Goal: Information Seeking & Learning: Learn about a topic

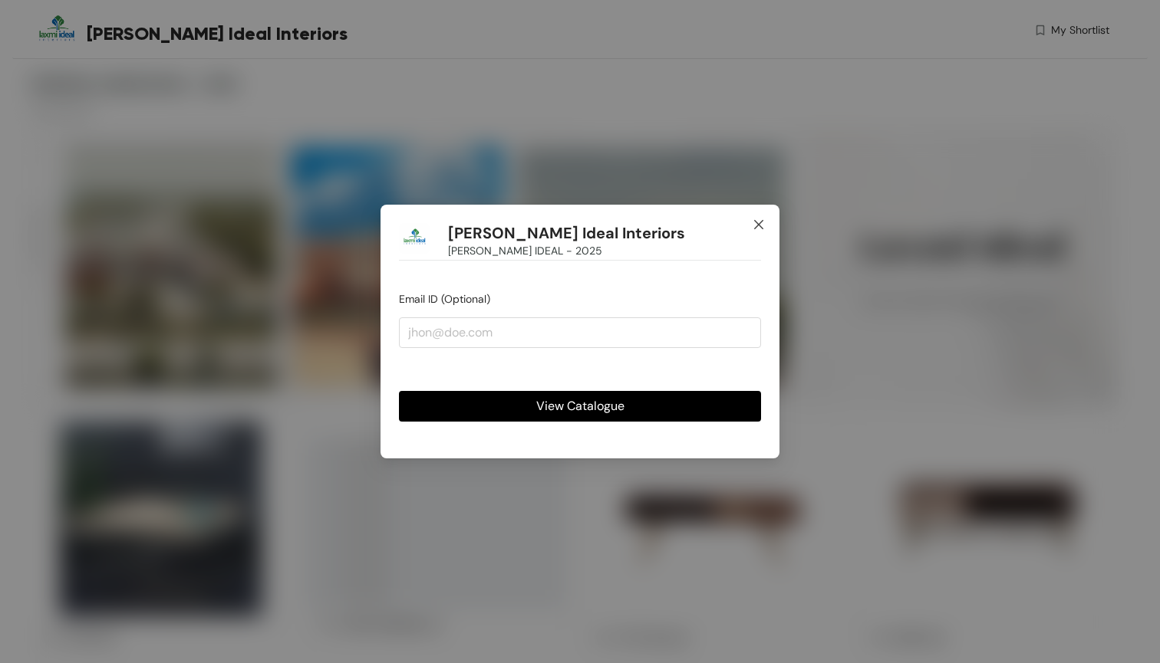
click at [755, 217] on span "Close" at bounding box center [758, 225] width 41 height 41
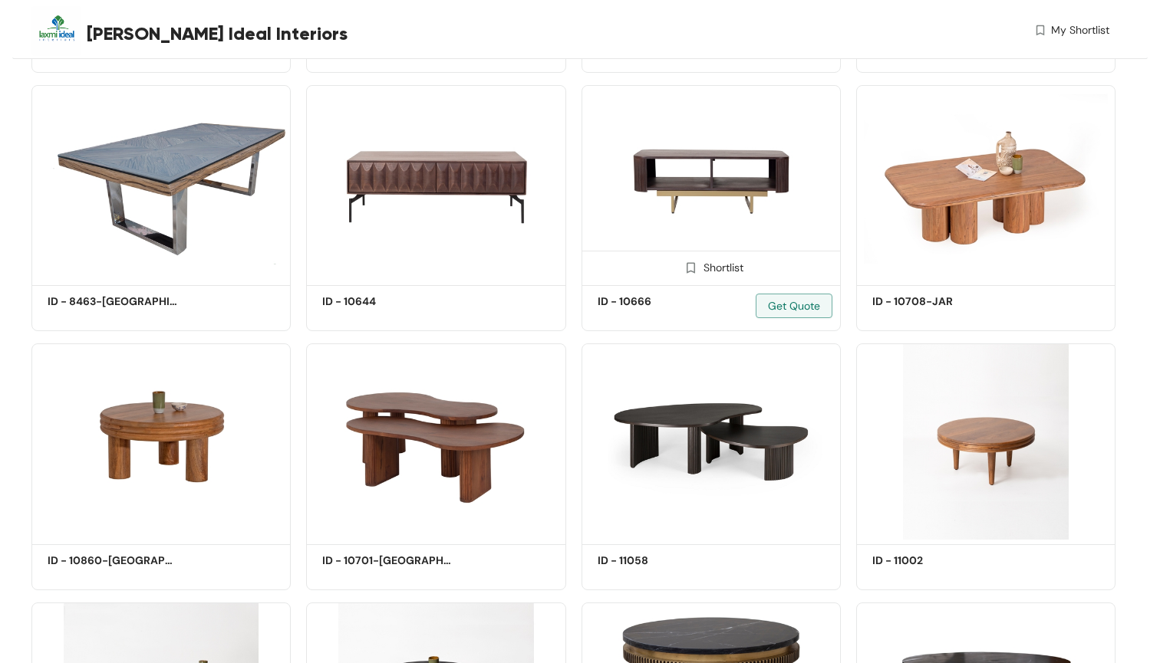
scroll to position [882, 0]
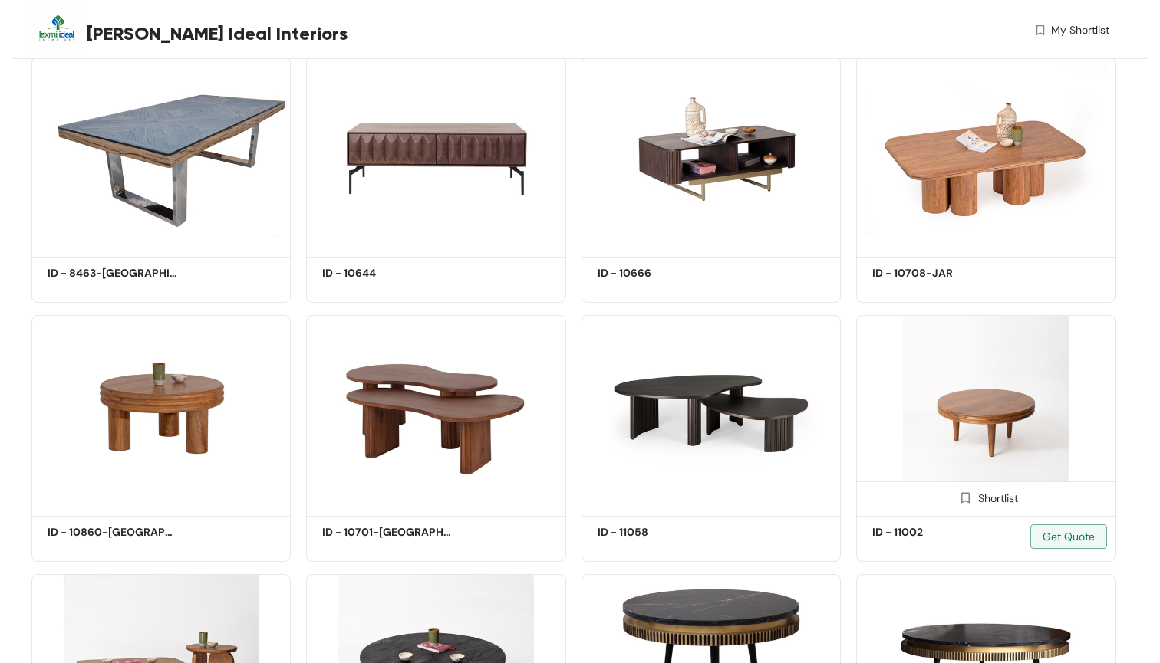
click at [946, 387] on img at bounding box center [985, 413] width 259 height 196
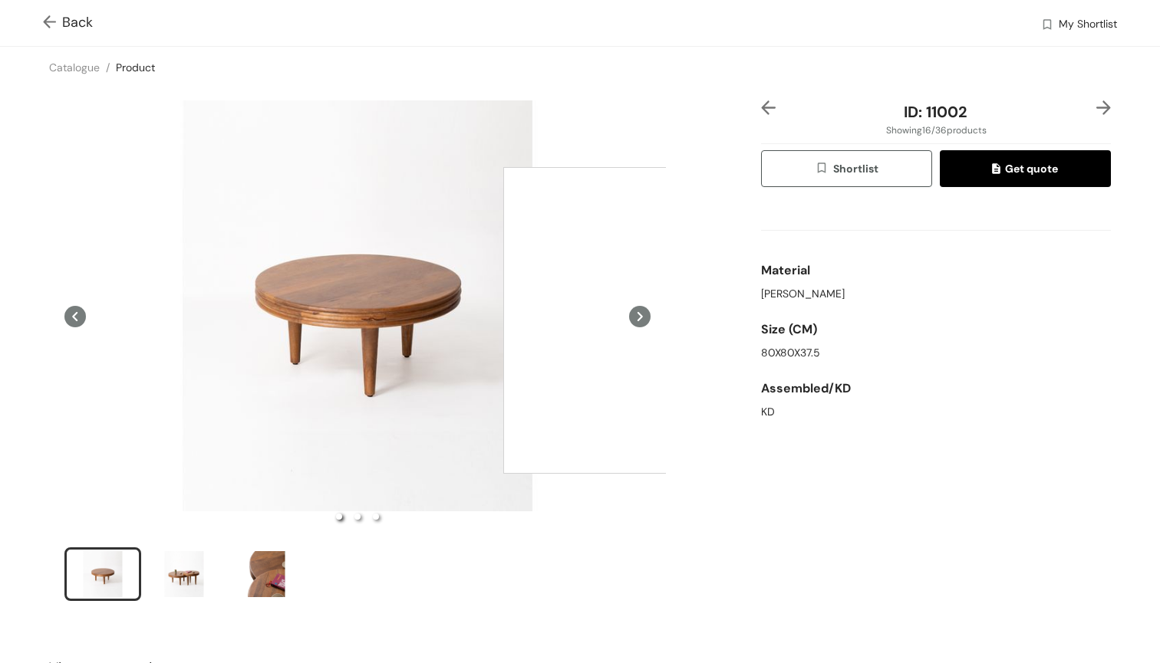
click at [654, 318] on div at bounding box center [656, 320] width 307 height 307
click at [642, 319] on icon at bounding box center [639, 316] width 21 height 21
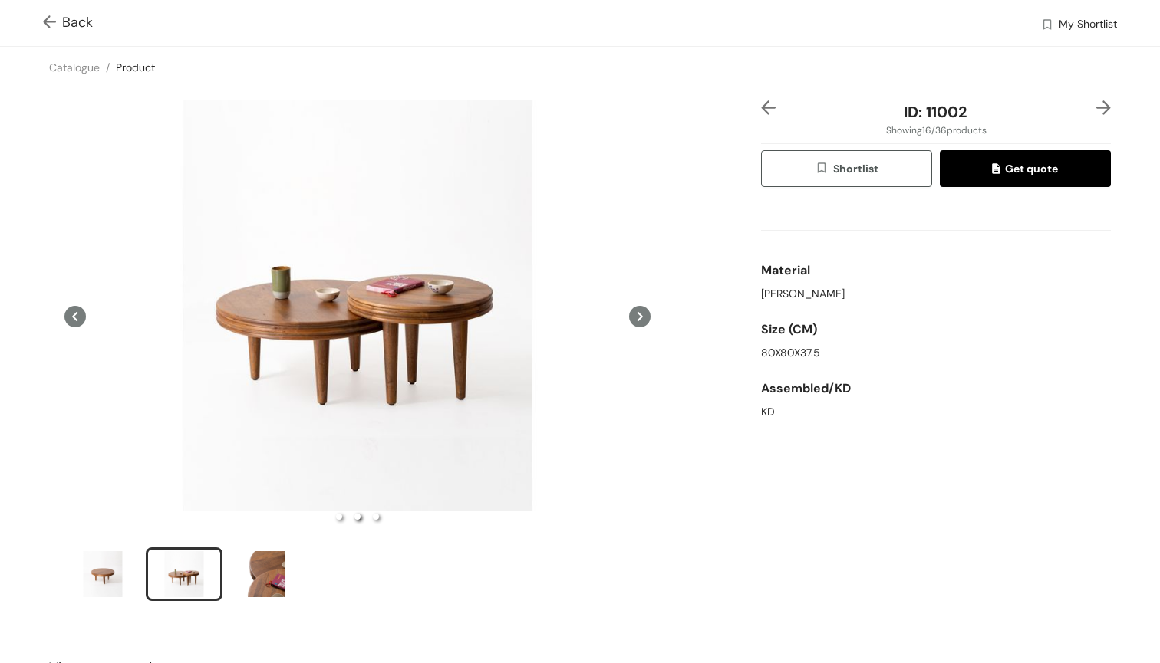
click at [642, 319] on icon at bounding box center [639, 316] width 21 height 21
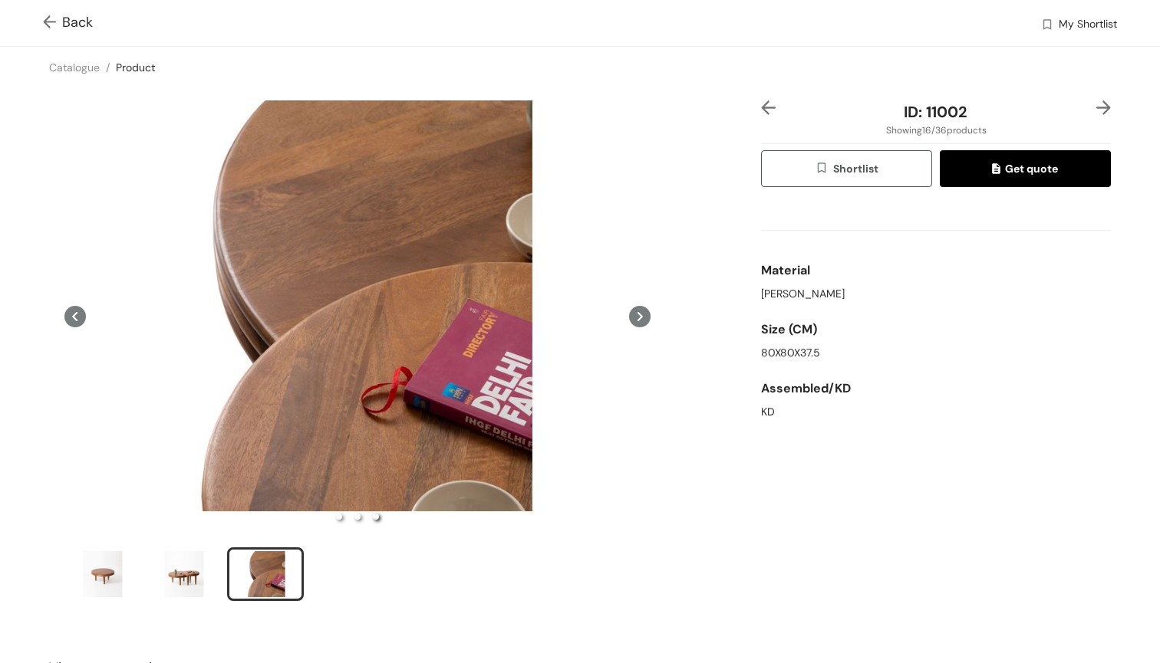
click at [642, 319] on icon at bounding box center [639, 316] width 21 height 21
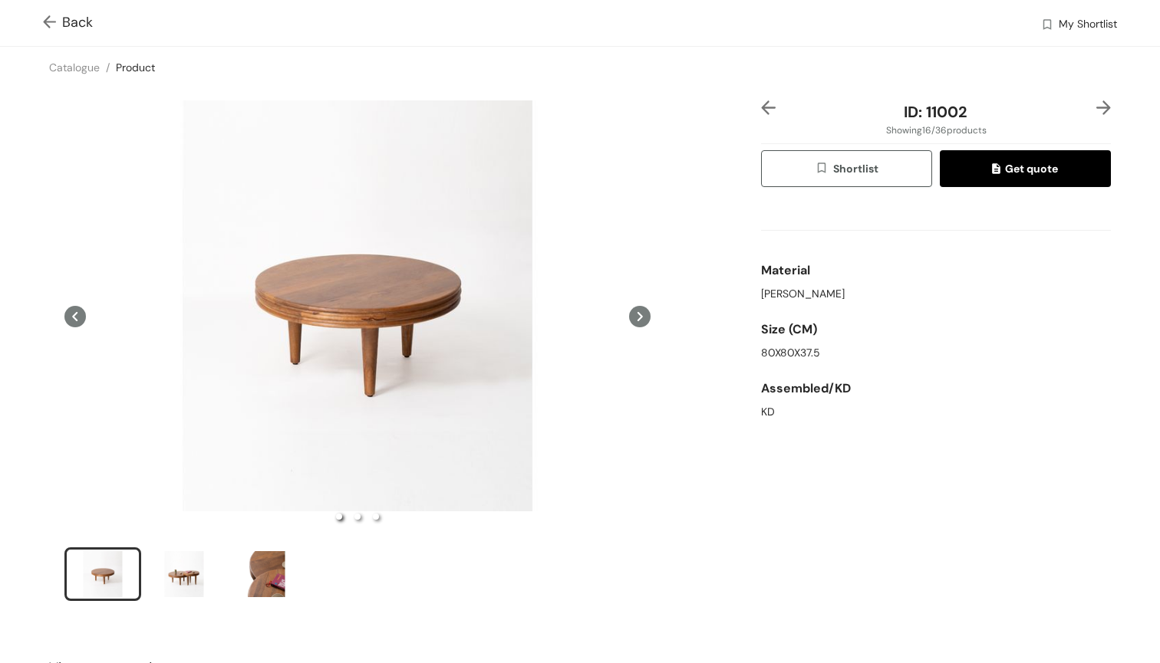
click at [642, 319] on icon at bounding box center [639, 316] width 21 height 21
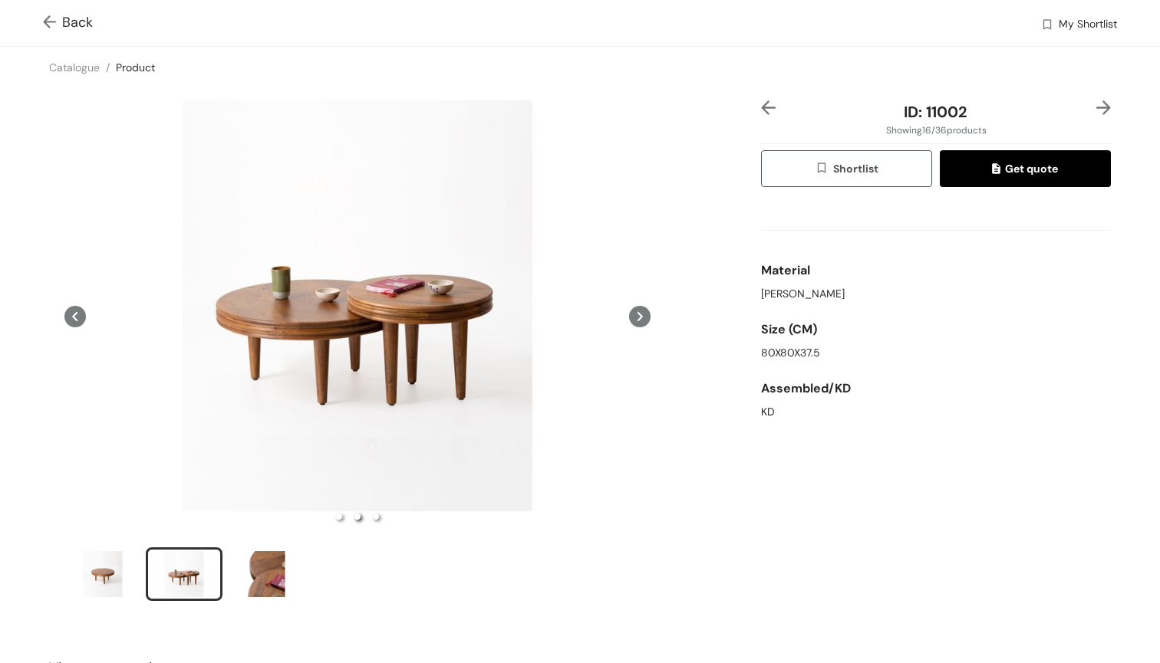
click at [1100, 112] on img at bounding box center [1103, 107] width 15 height 15
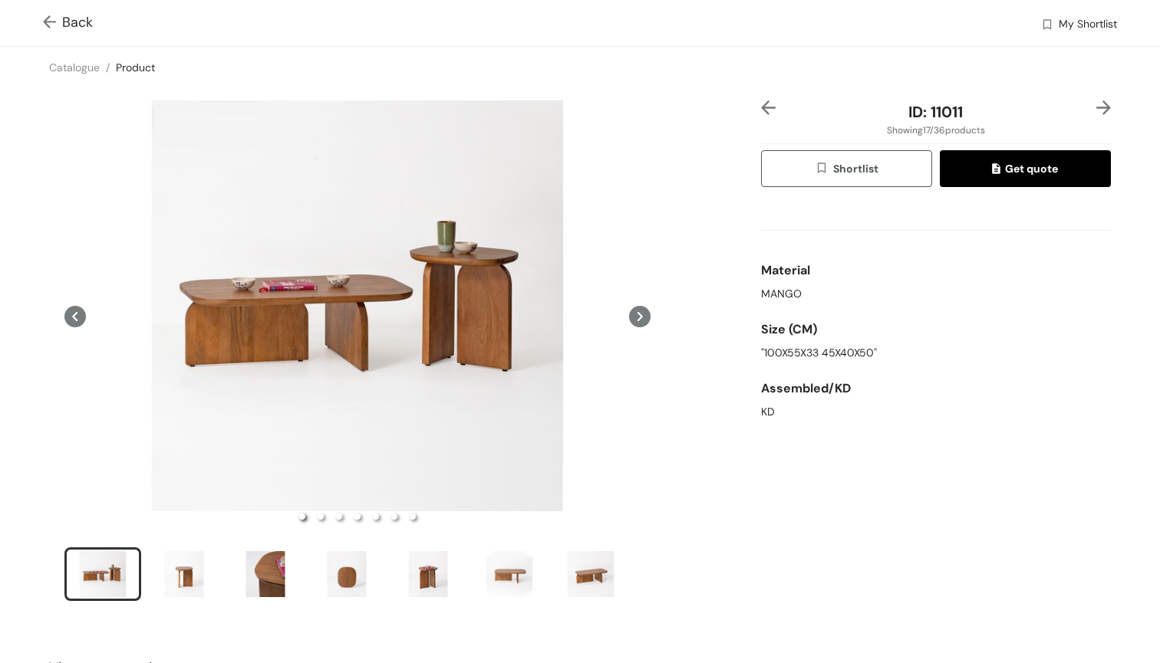
click at [1101, 112] on img at bounding box center [1103, 107] width 15 height 15
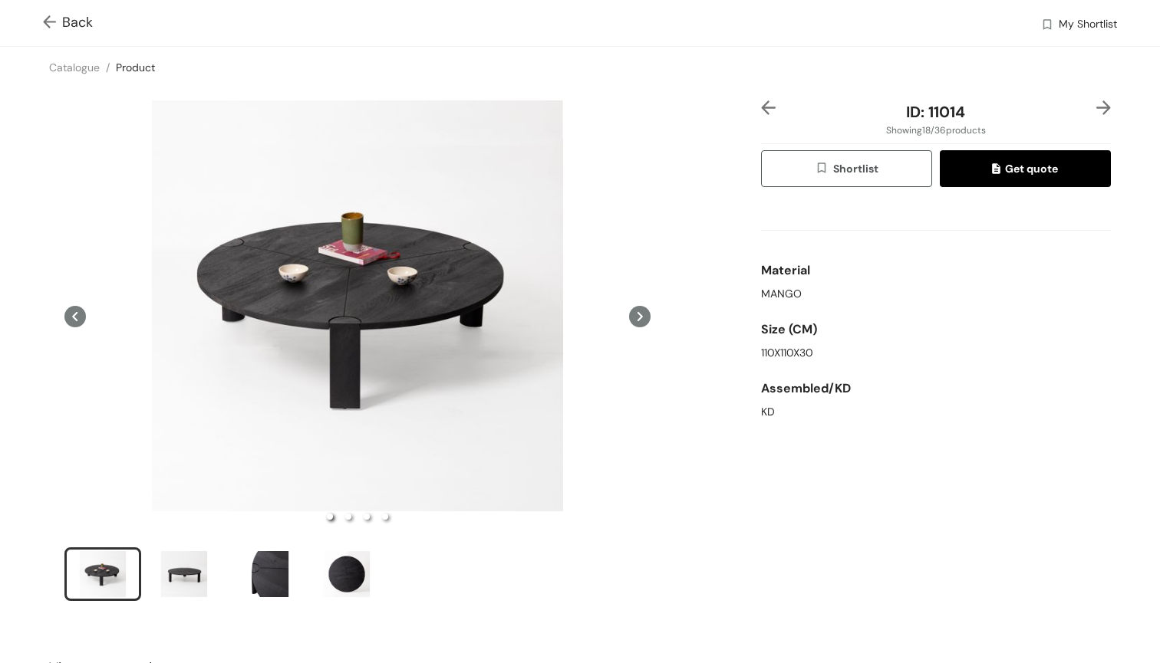
click at [772, 100] on div "ID: 11014 Showing 18 / 36 products Shortlist Get quote Material MANGO Size (CM)…" at bounding box center [580, 360] width 1166 height 545
click at [771, 105] on img at bounding box center [768, 107] width 15 height 15
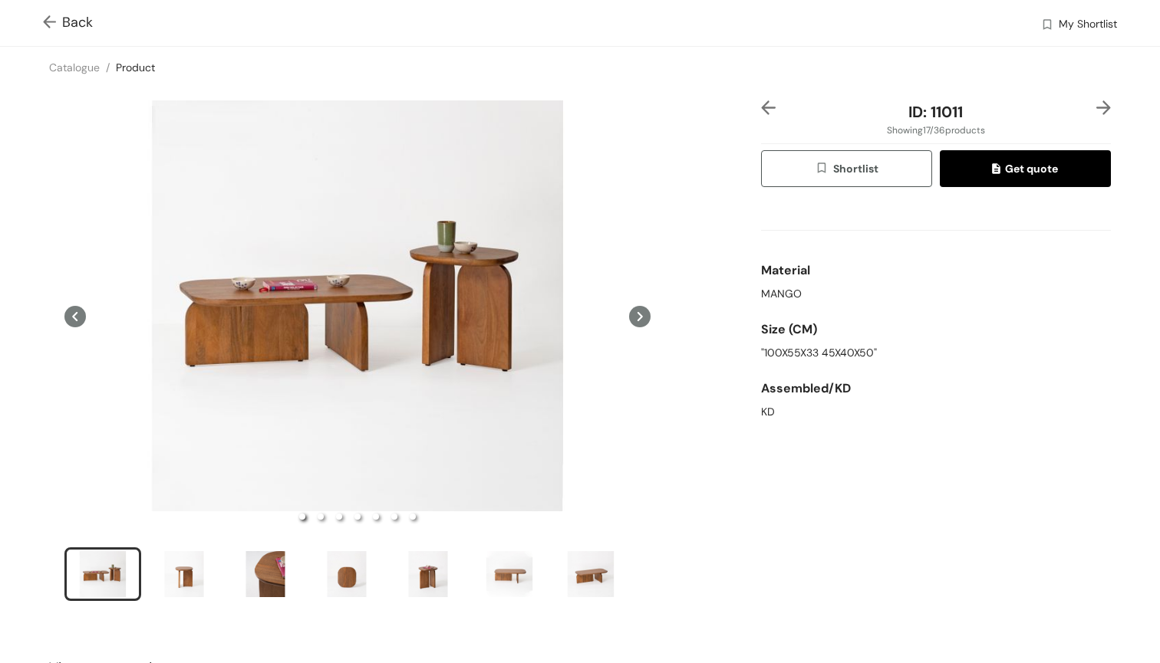
click at [48, 17] on img at bounding box center [52, 23] width 19 height 16
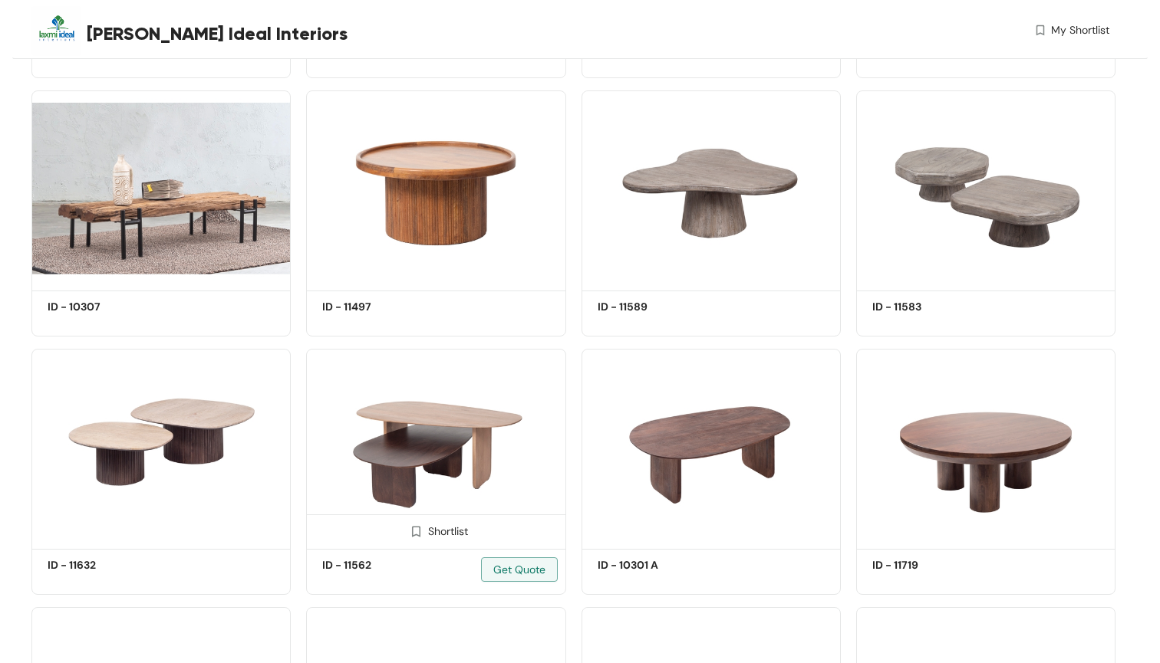
scroll to position [1629, 0]
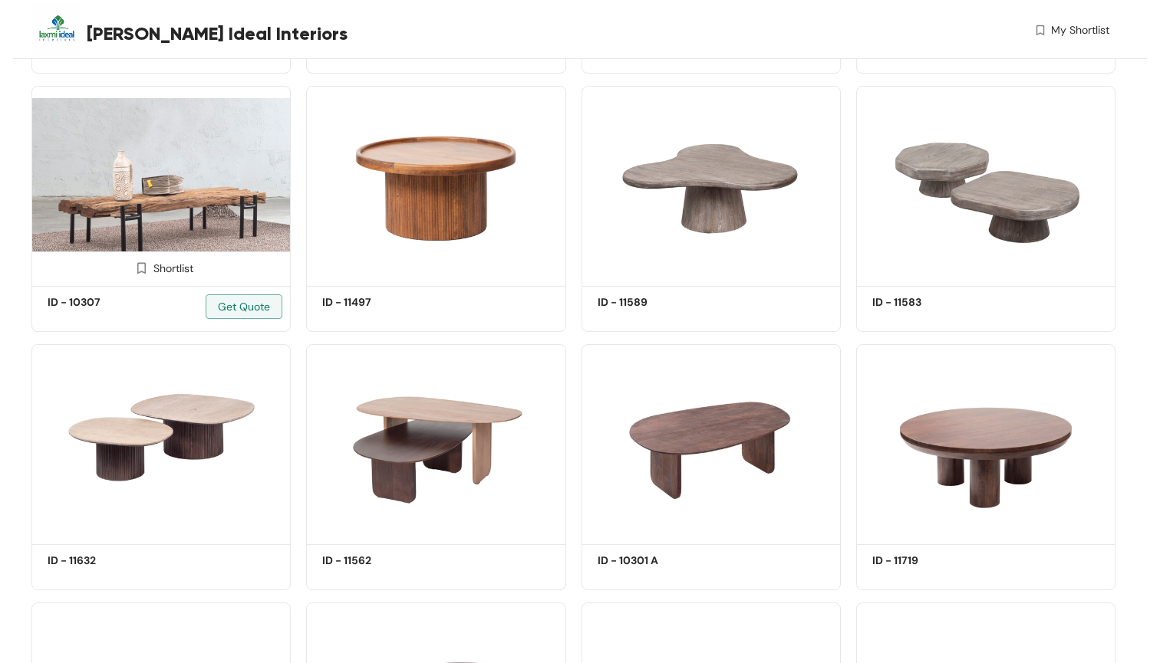
click at [211, 187] on img at bounding box center [160, 184] width 259 height 196
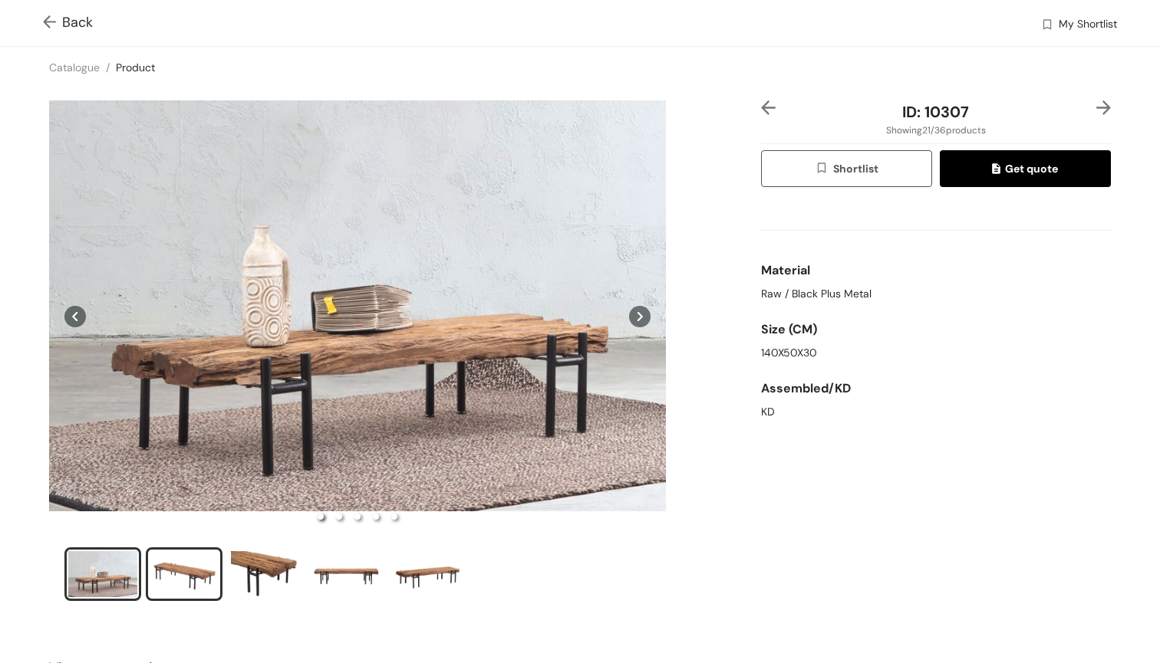
click at [201, 566] on div "slide item 2" at bounding box center [184, 574] width 69 height 46
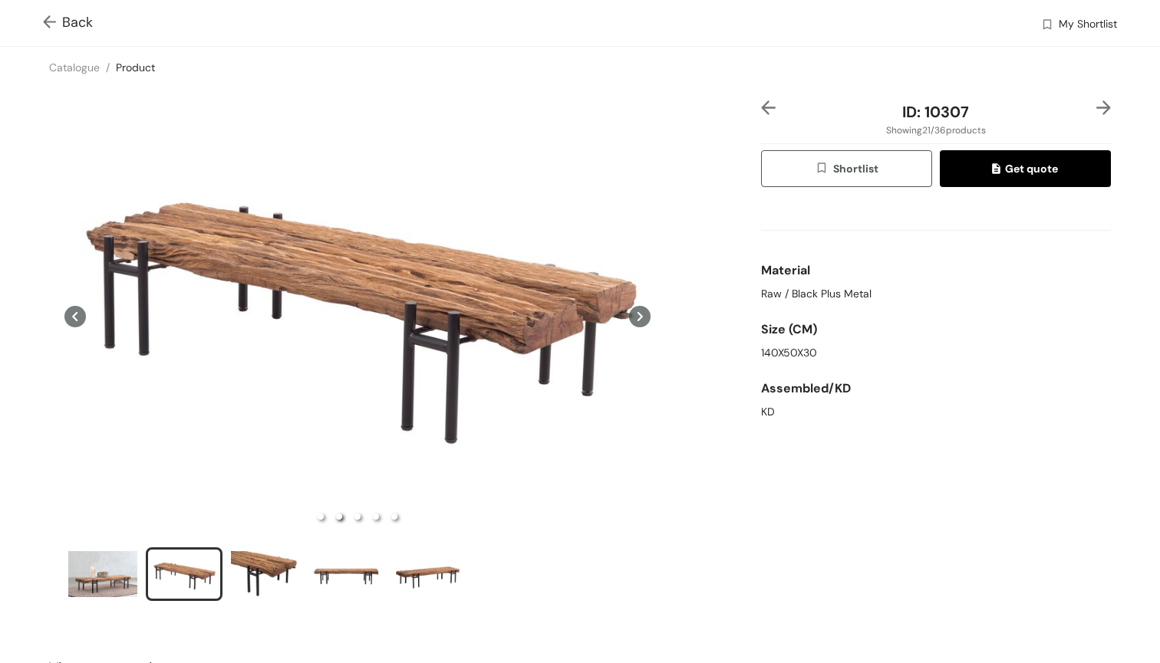
click at [41, 21] on div "Back My Shortlist" at bounding box center [580, 23] width 1160 height 46
click at [50, 19] on img at bounding box center [52, 23] width 19 height 16
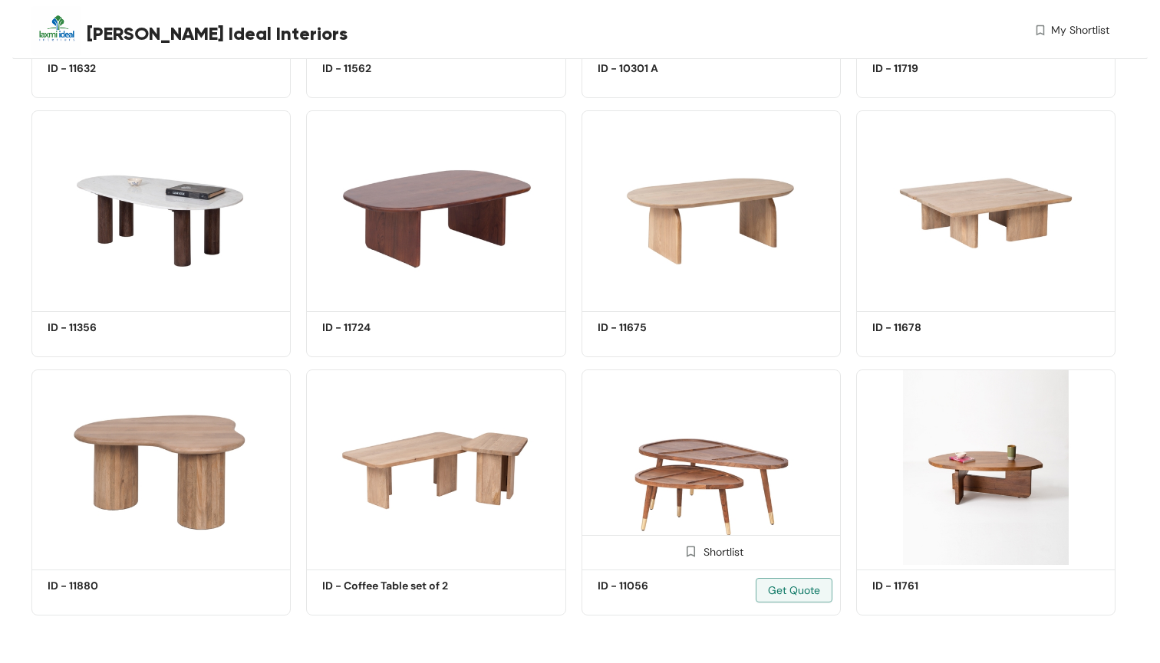
scroll to position [2121, 0]
click at [954, 449] on img at bounding box center [985, 468] width 259 height 196
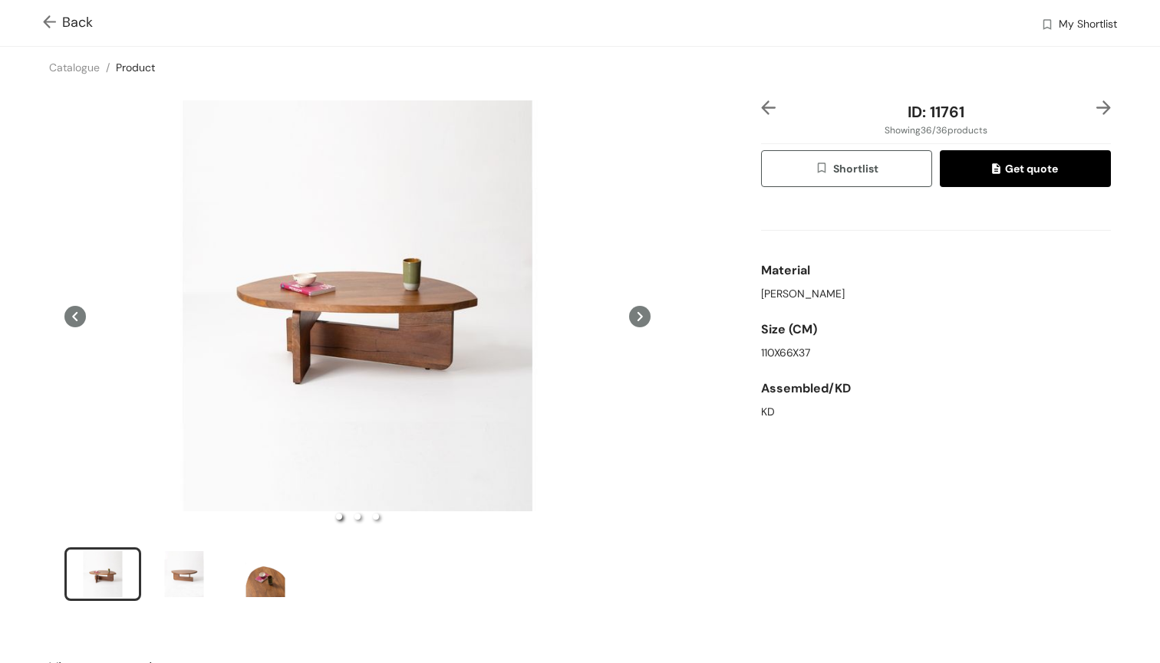
click at [44, 18] on img at bounding box center [52, 23] width 19 height 16
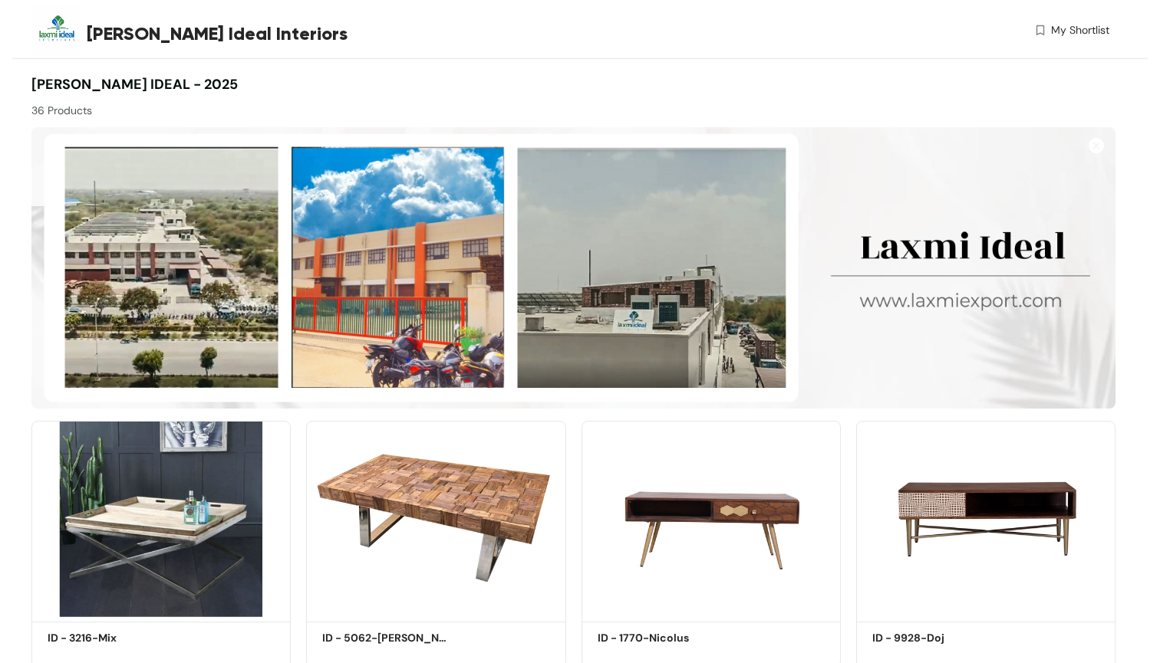
scroll to position [2121, 0]
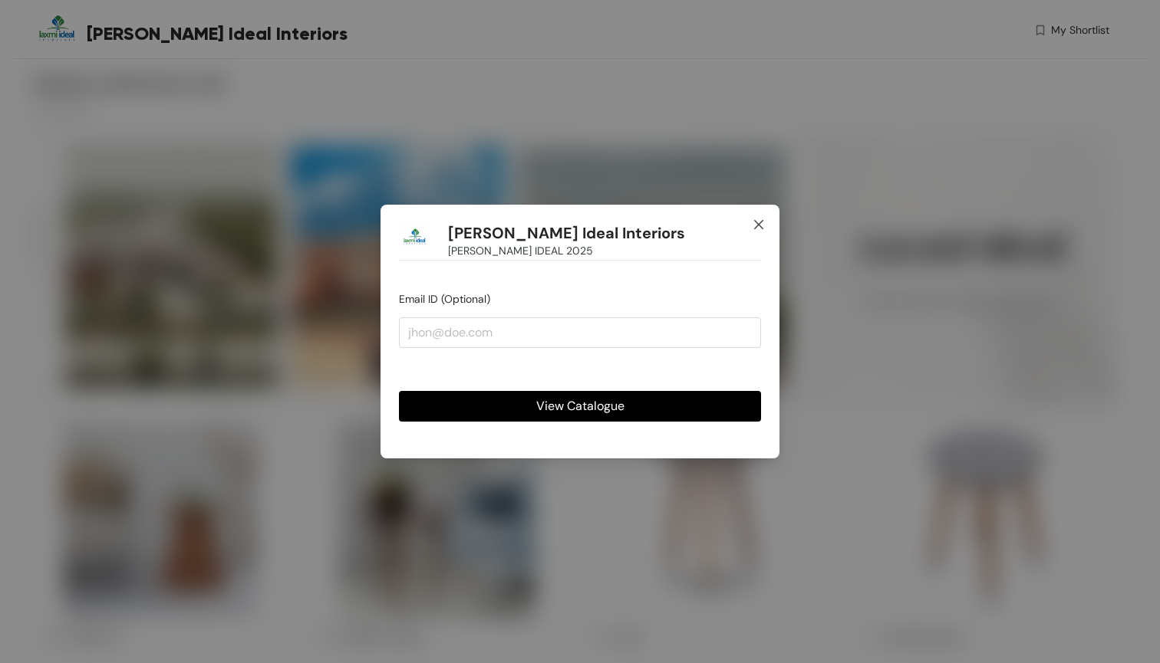
click at [760, 224] on icon "close" at bounding box center [758, 225] width 12 height 12
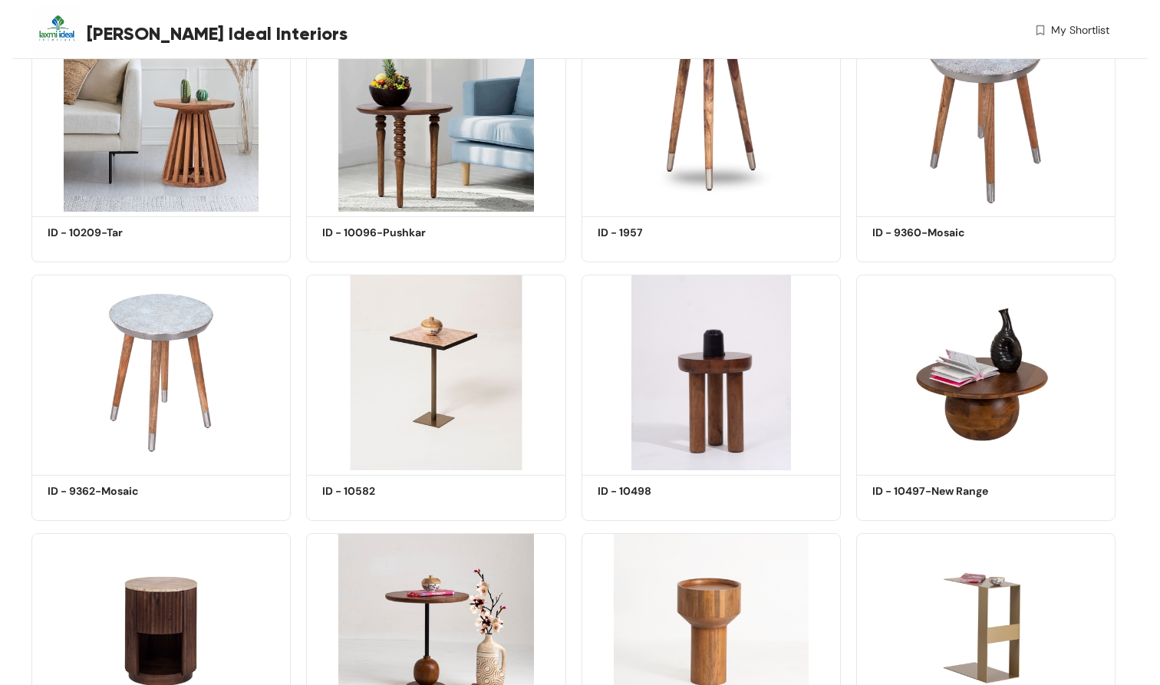
scroll to position [416, 0]
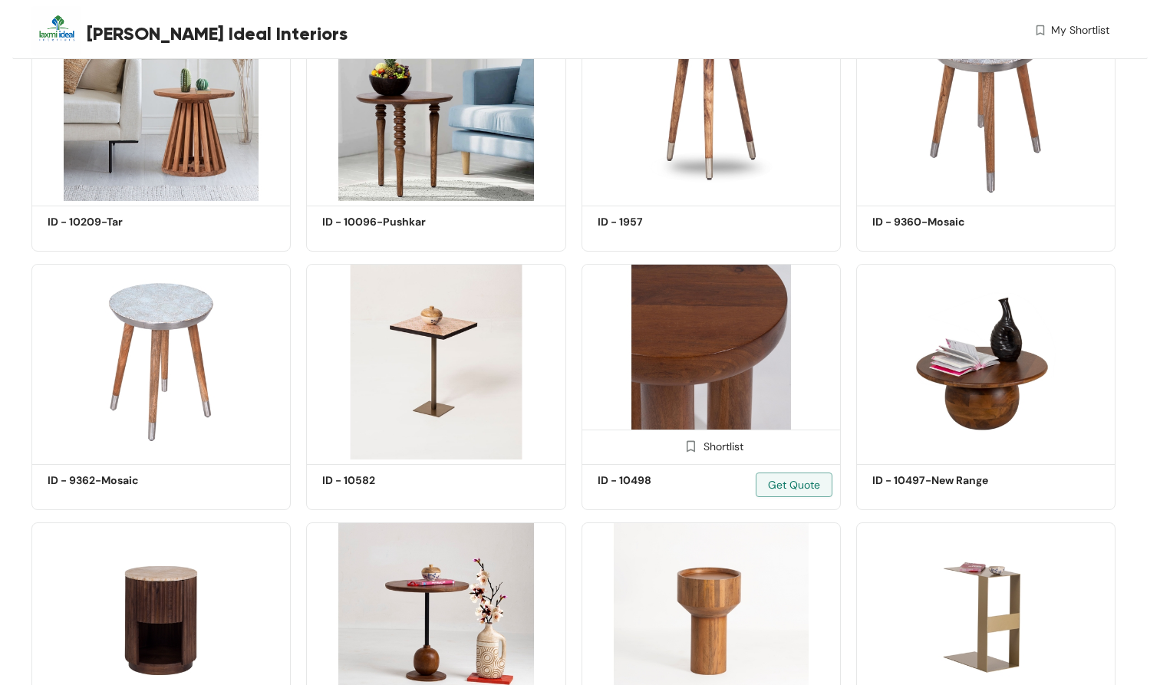
click at [689, 316] on img at bounding box center [710, 362] width 259 height 196
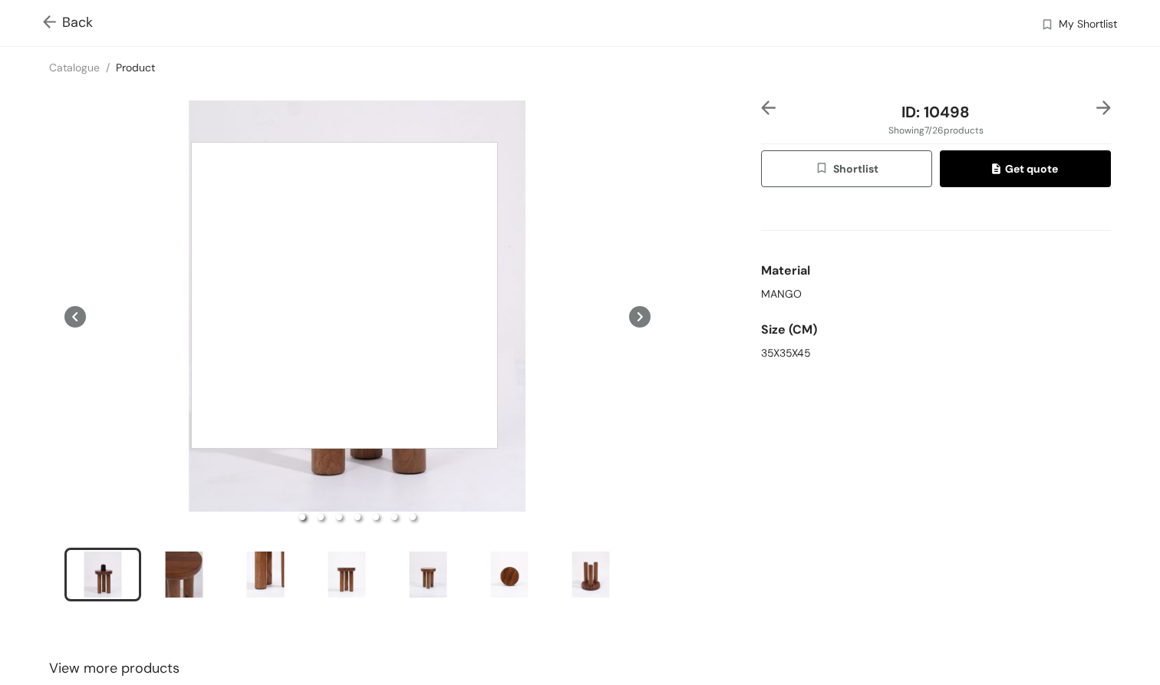
click at [344, 295] on div at bounding box center [344, 295] width 307 height 307
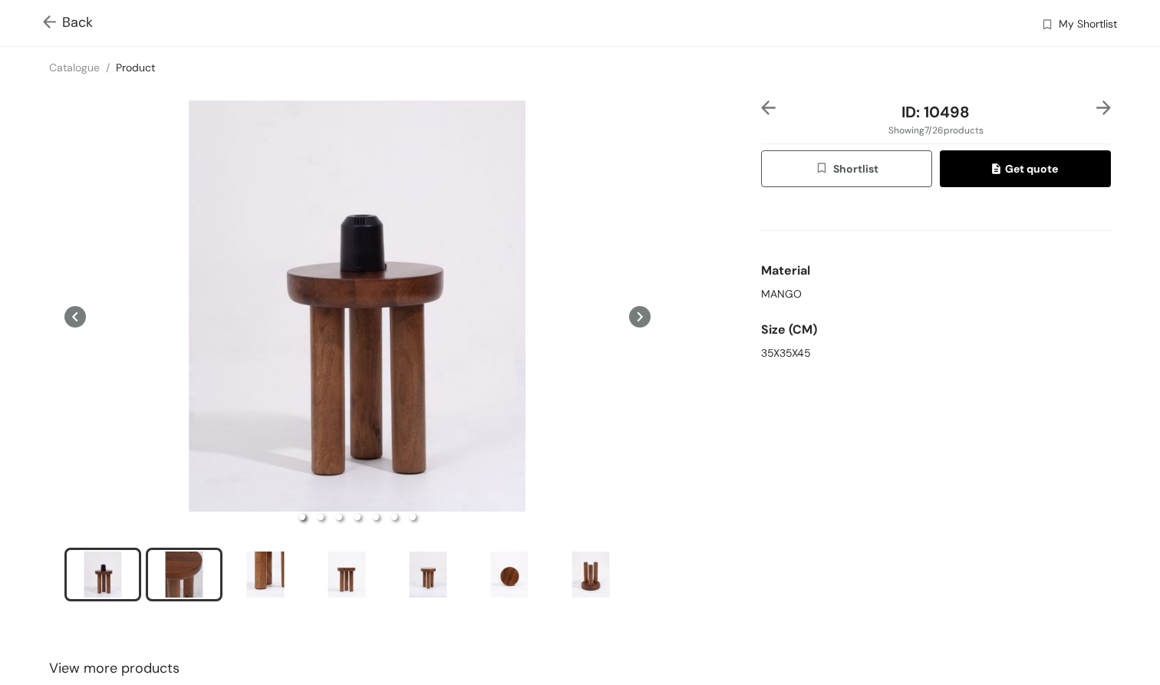
click at [183, 574] on div "slide item 2" at bounding box center [184, 574] width 69 height 46
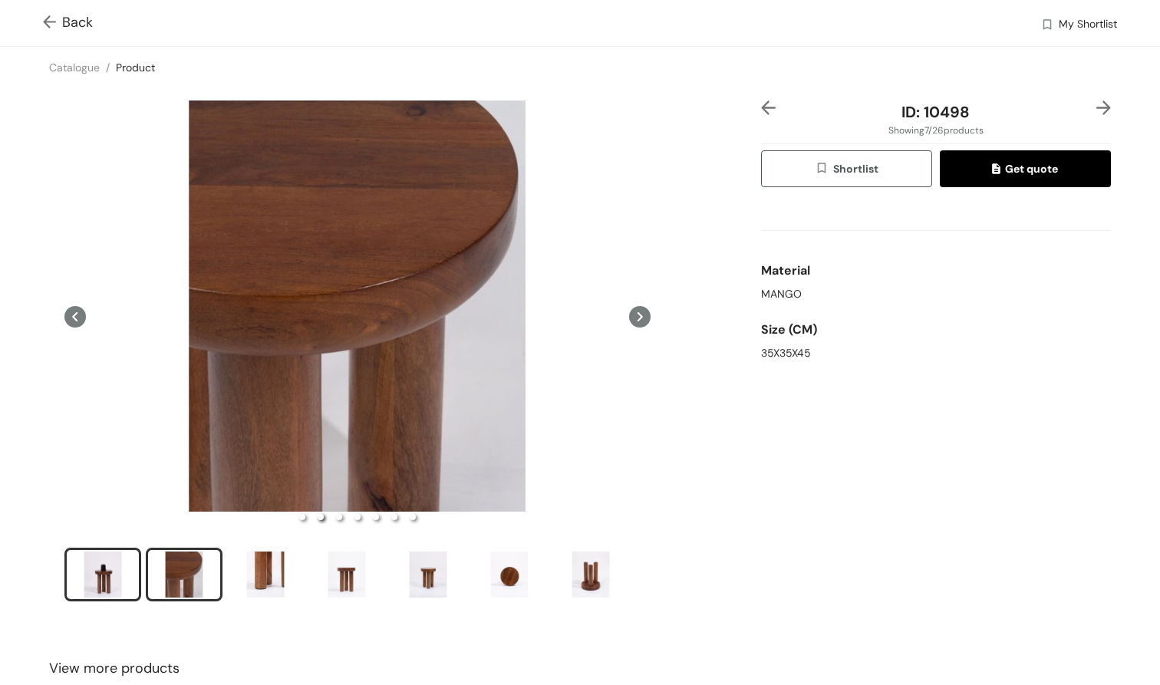
click at [100, 568] on div "slide item 1" at bounding box center [102, 574] width 69 height 46
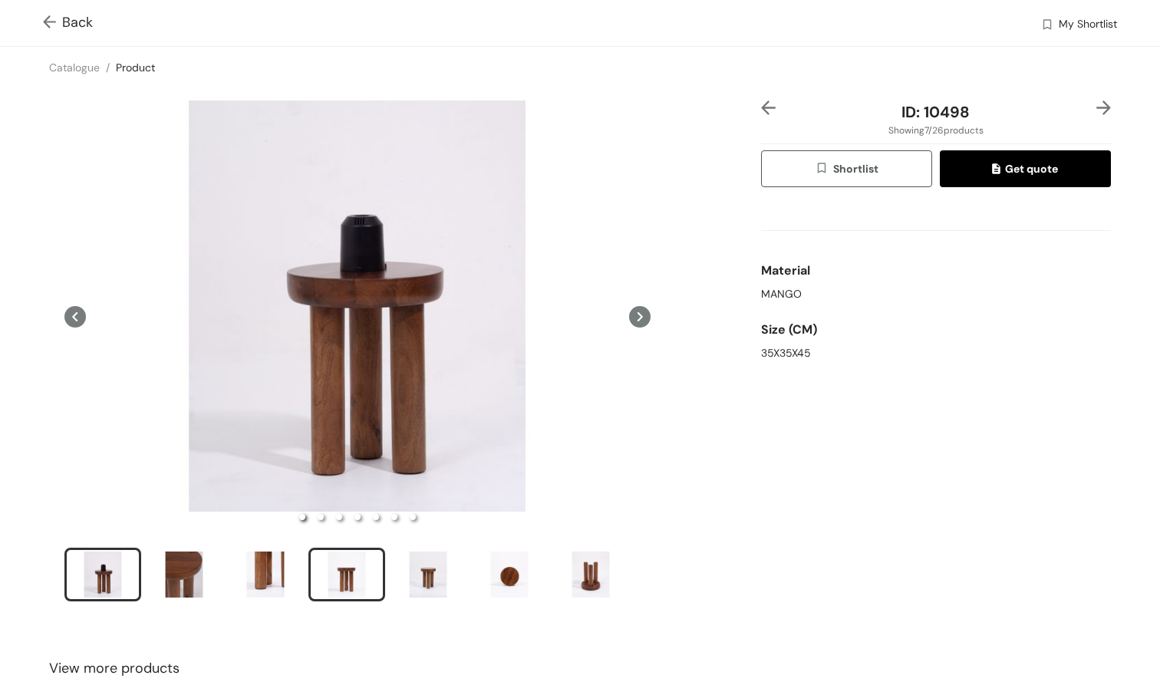
click at [357, 549] on li "slide item 4" at bounding box center [346, 575] width 77 height 54
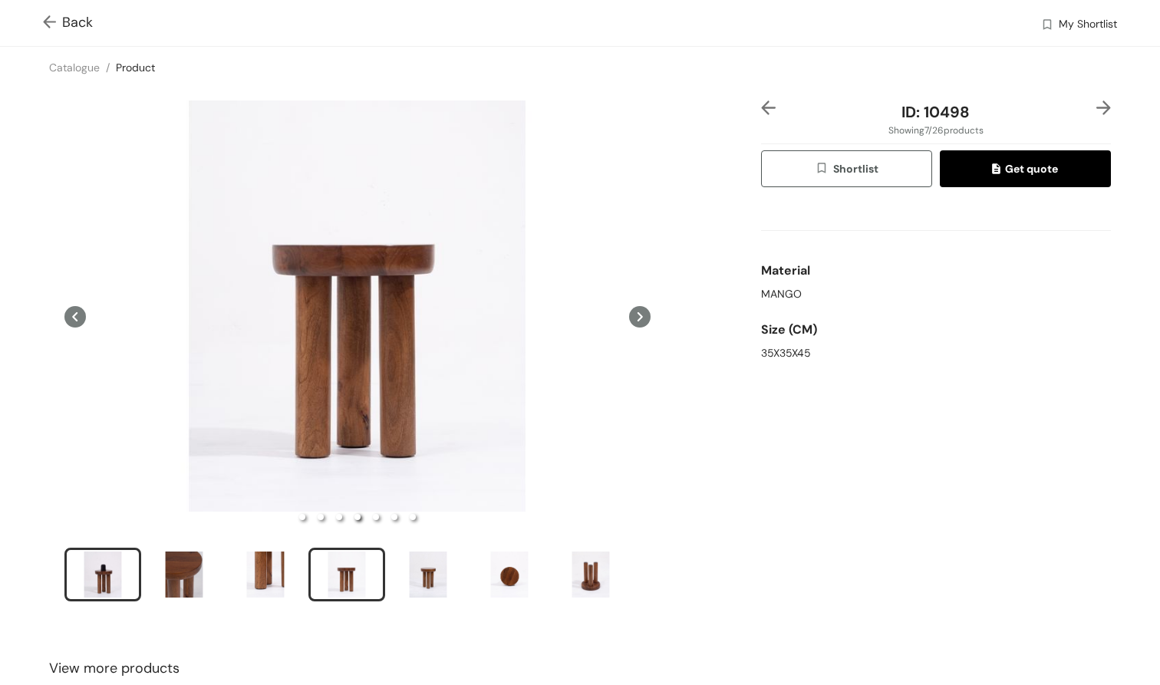
click at [118, 562] on div "slide item 1" at bounding box center [102, 574] width 69 height 46
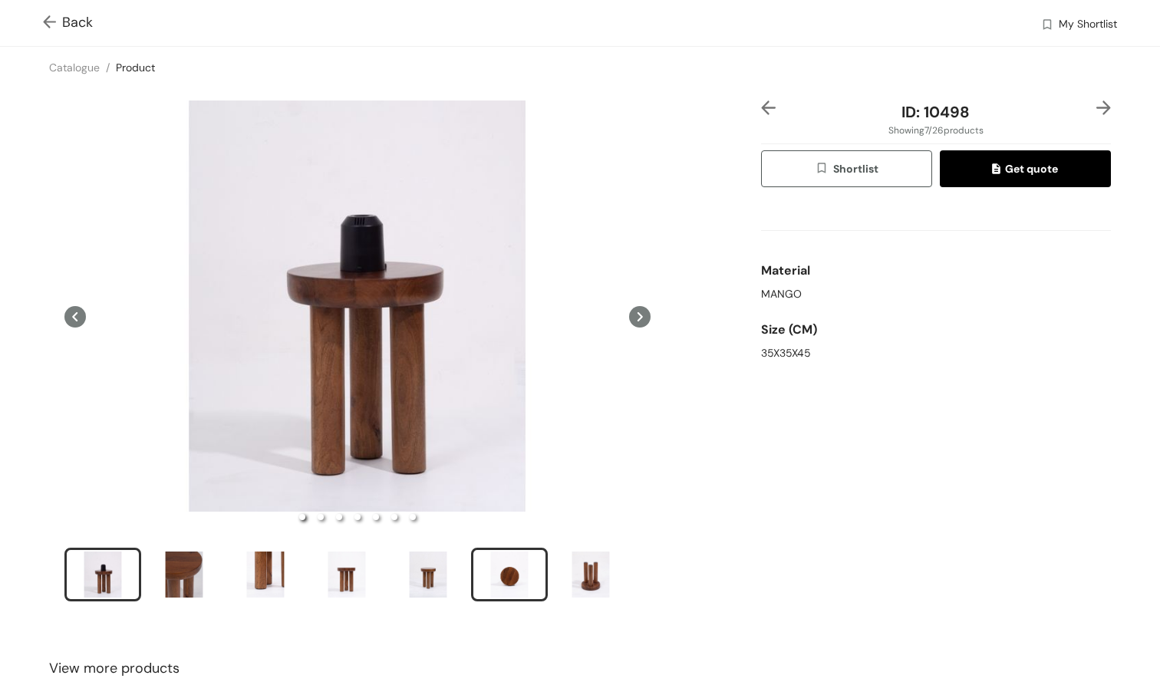
click at [494, 578] on div "slide item 6" at bounding box center [509, 574] width 69 height 46
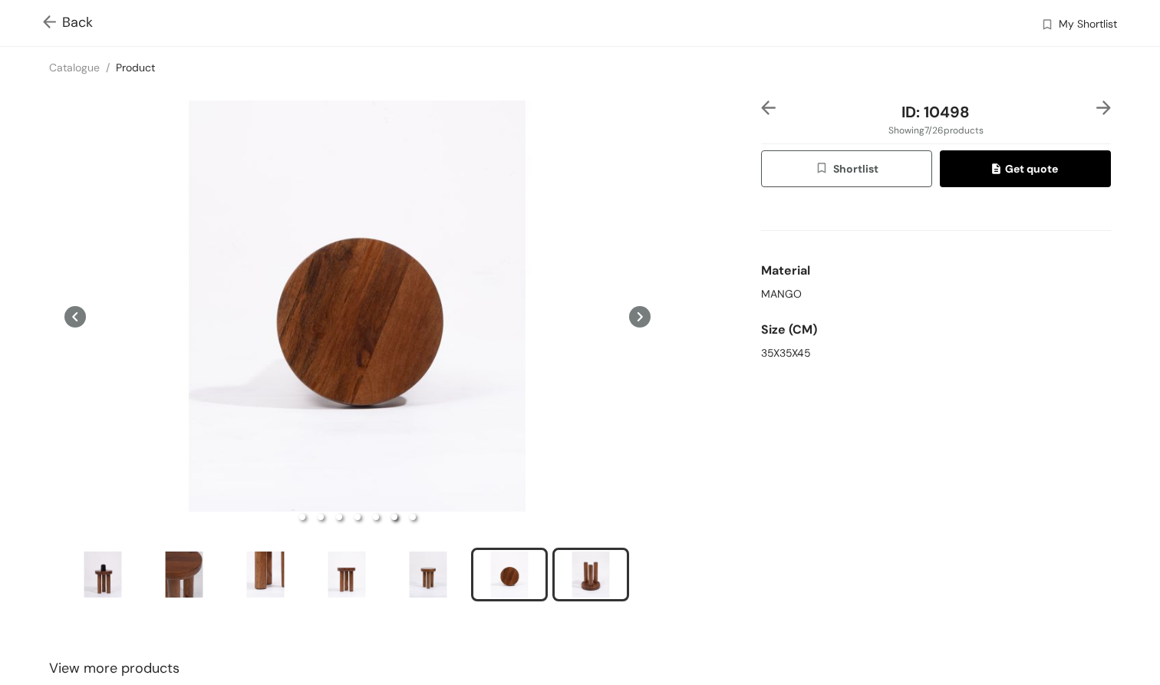
click at [582, 575] on div "slide item 7" at bounding box center [590, 574] width 69 height 46
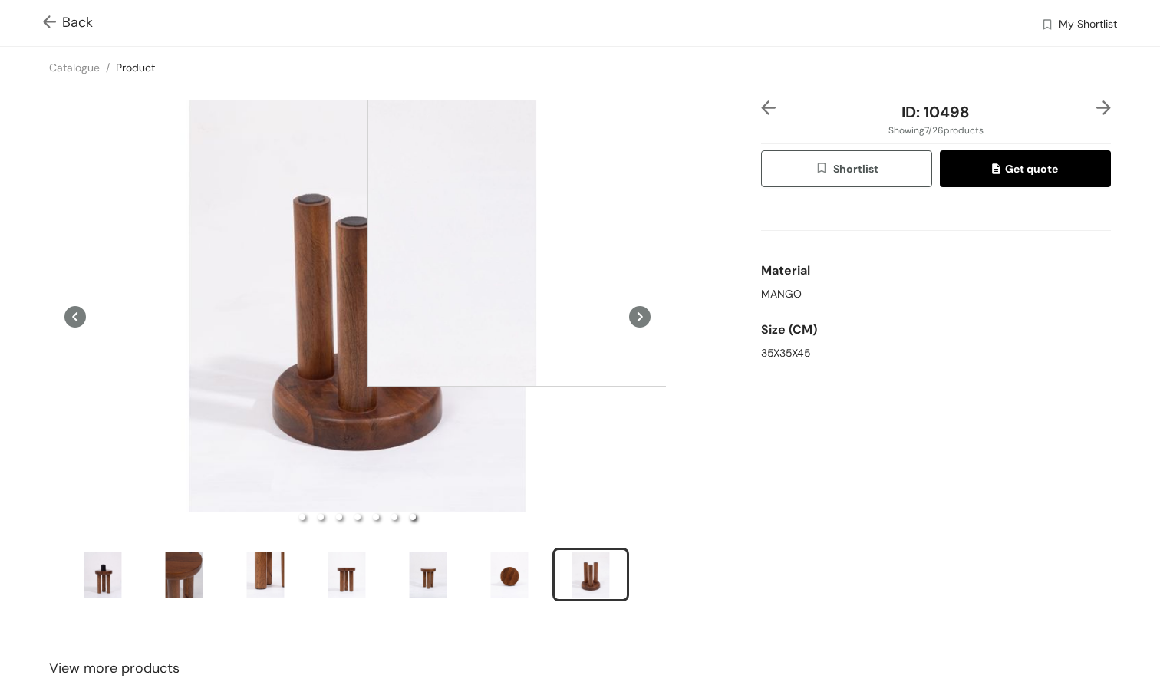
click at [396, 262] on div at bounding box center [520, 233] width 307 height 307
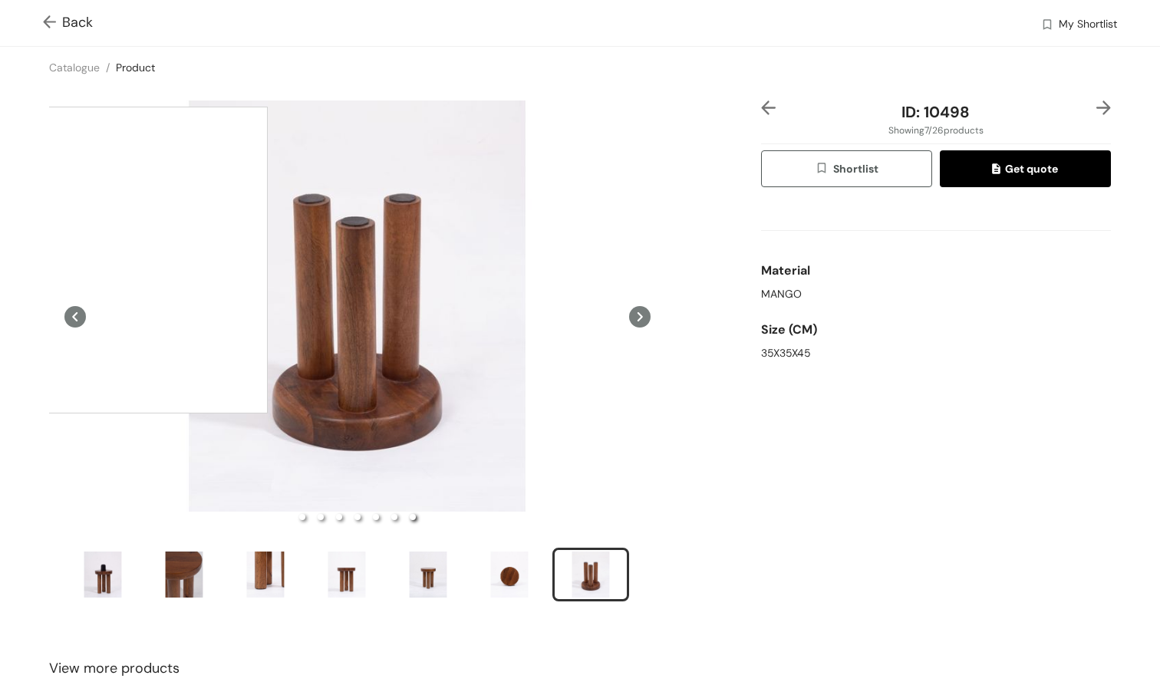
click at [114, 260] on div at bounding box center [114, 260] width 307 height 307
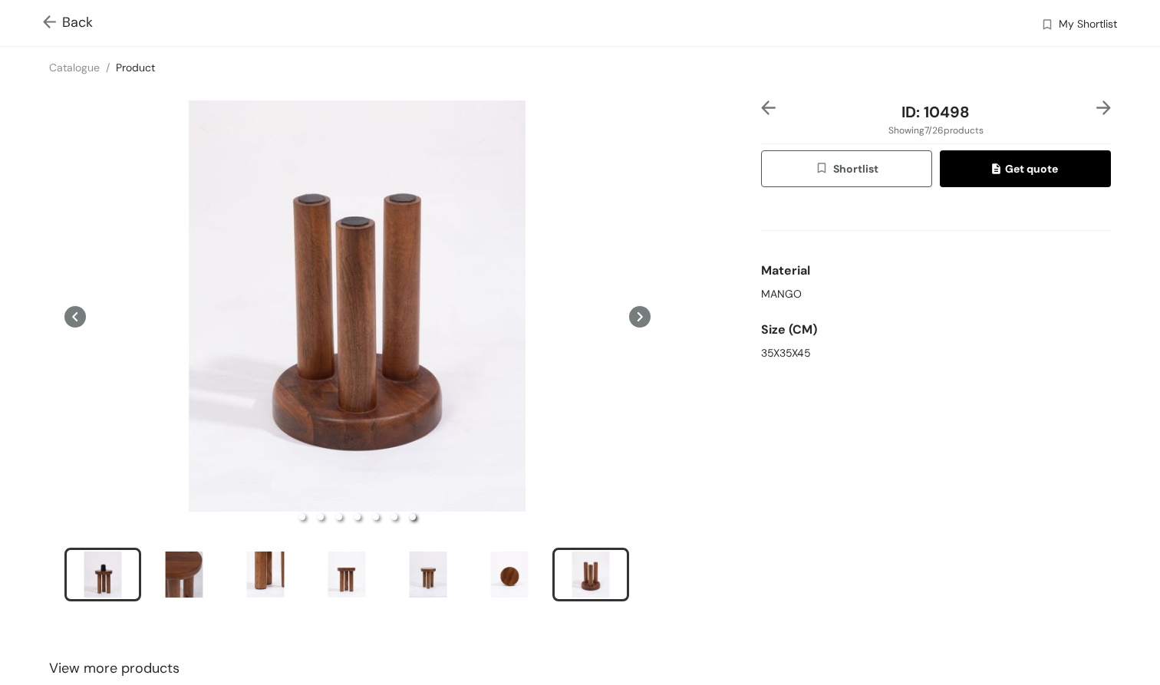
click at [118, 578] on div "slide item 1" at bounding box center [102, 574] width 69 height 46
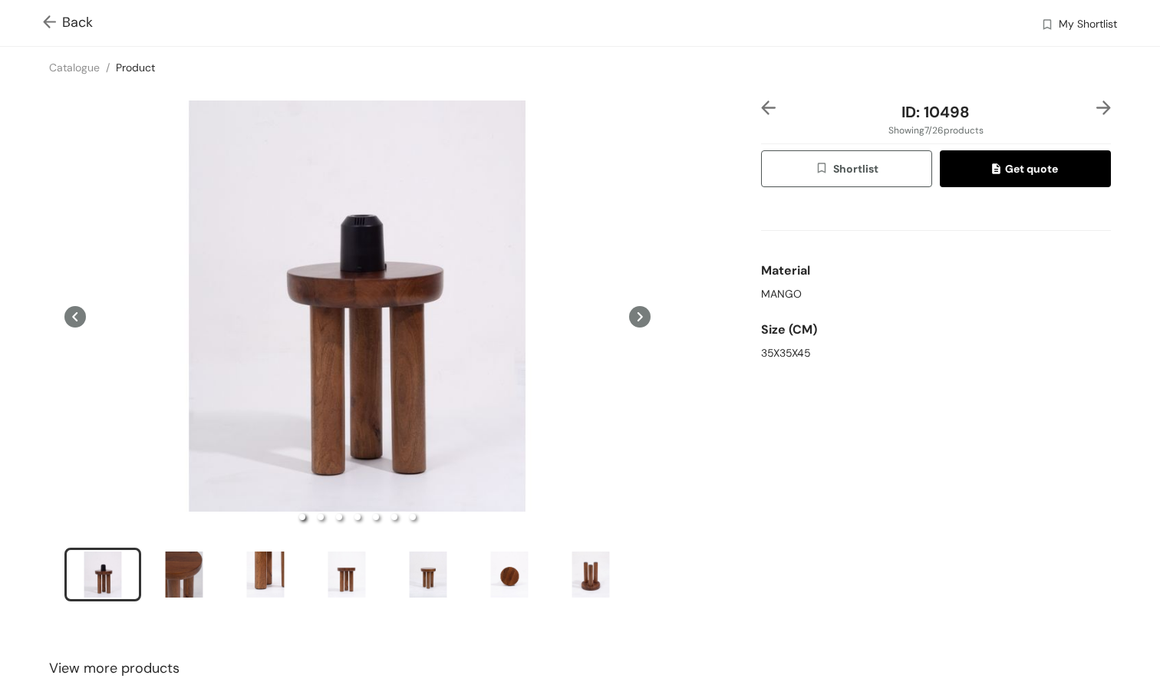
click at [53, 23] on img at bounding box center [52, 23] width 19 height 16
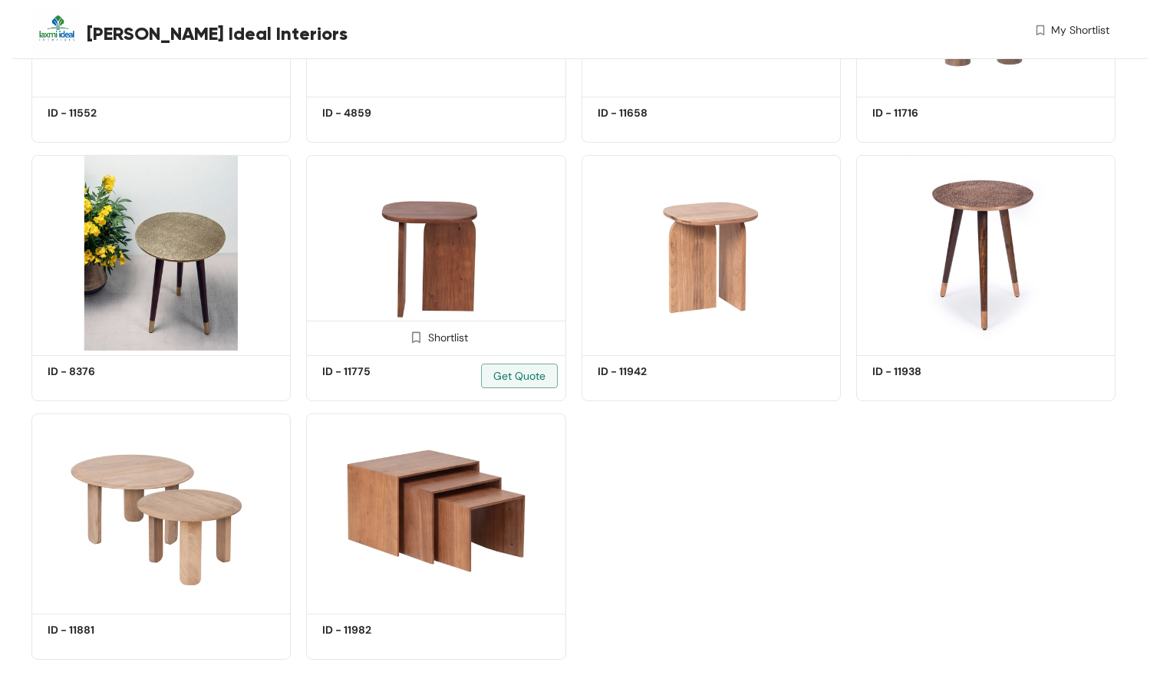
scroll to position [1550, 0]
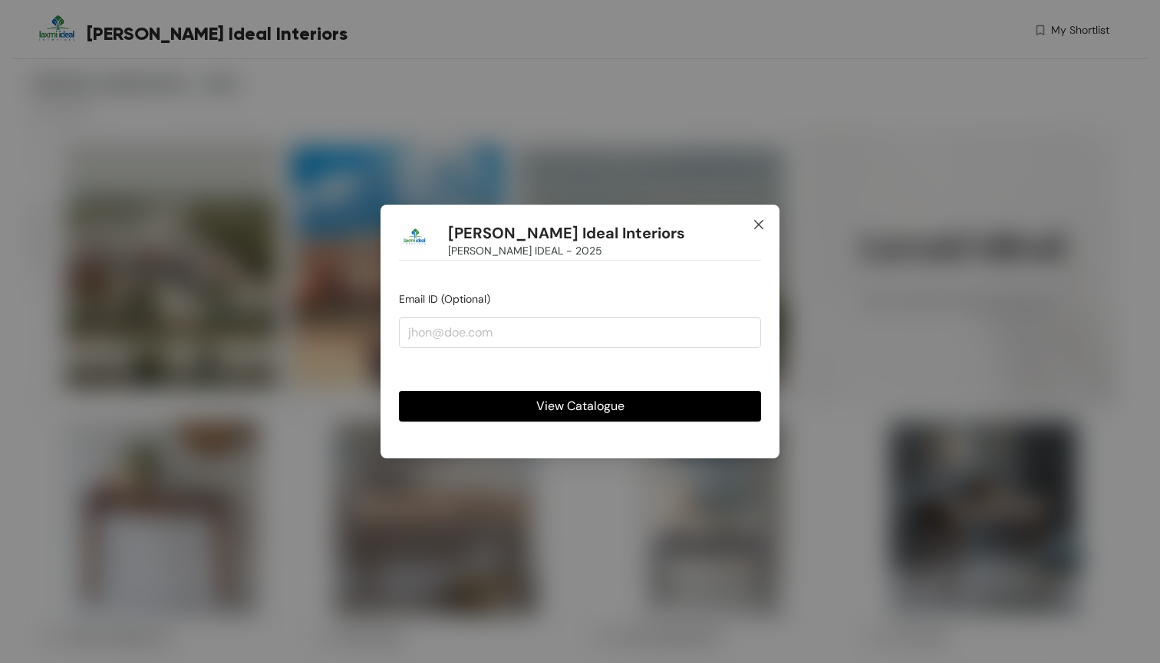
click at [758, 213] on span "Close" at bounding box center [758, 225] width 41 height 41
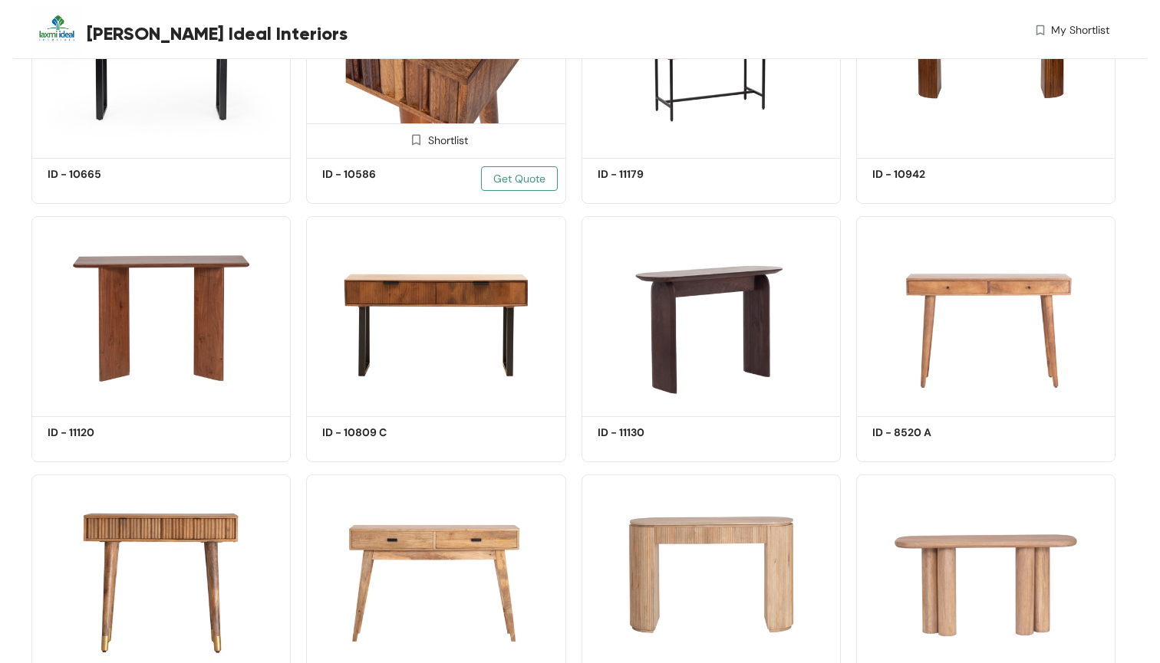
scroll to position [1379, 0]
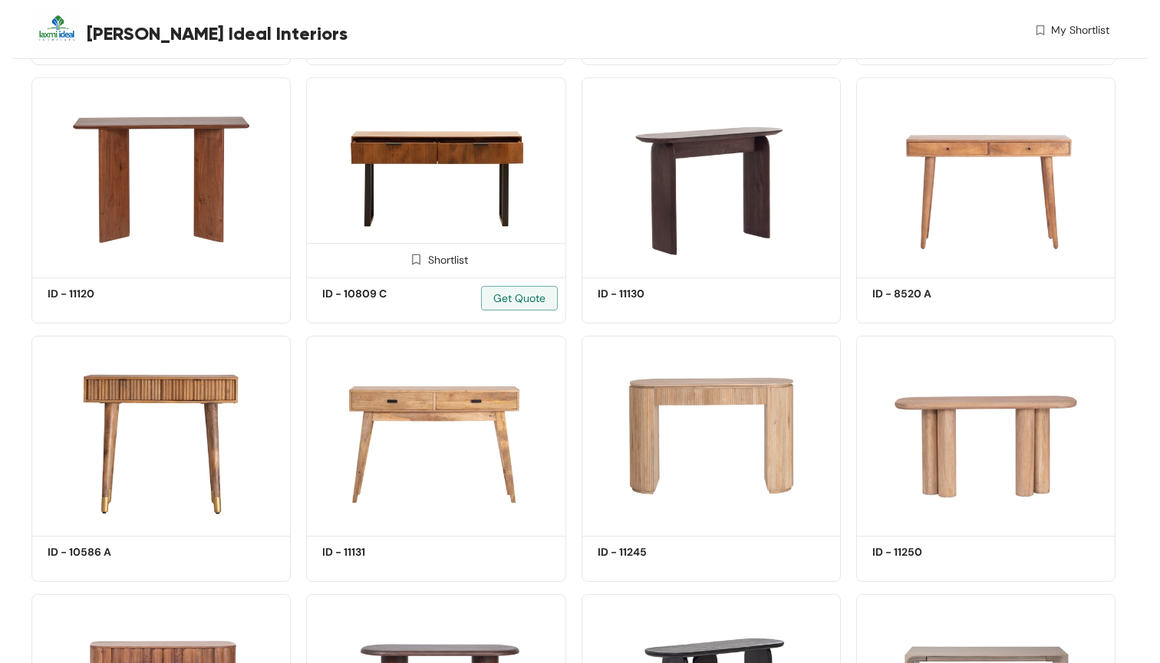
click at [457, 179] on img at bounding box center [435, 175] width 259 height 196
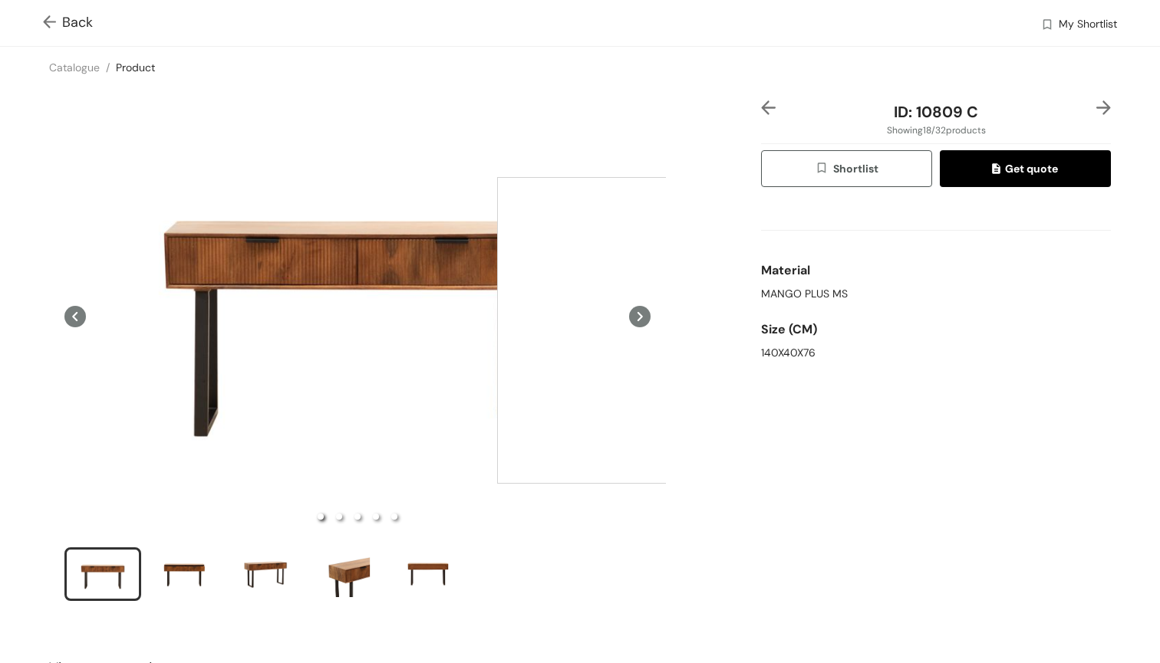
click at [650, 331] on div at bounding box center [650, 330] width 307 height 307
click at [643, 327] on icon at bounding box center [639, 316] width 21 height 21
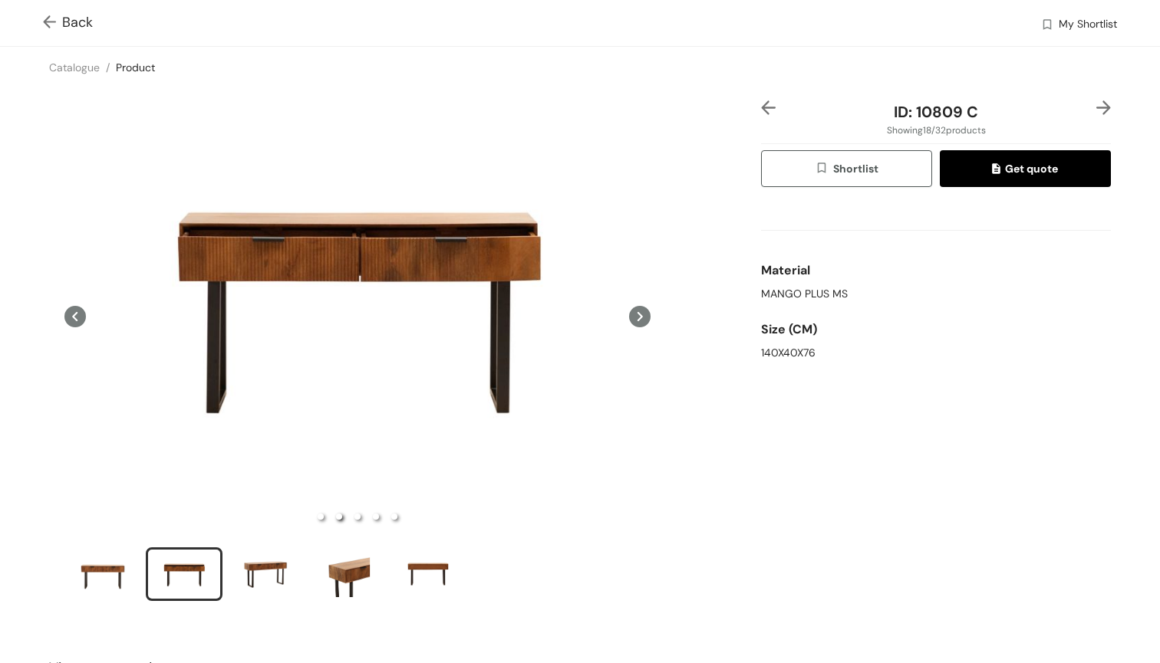
click at [643, 327] on icon at bounding box center [639, 316] width 21 height 21
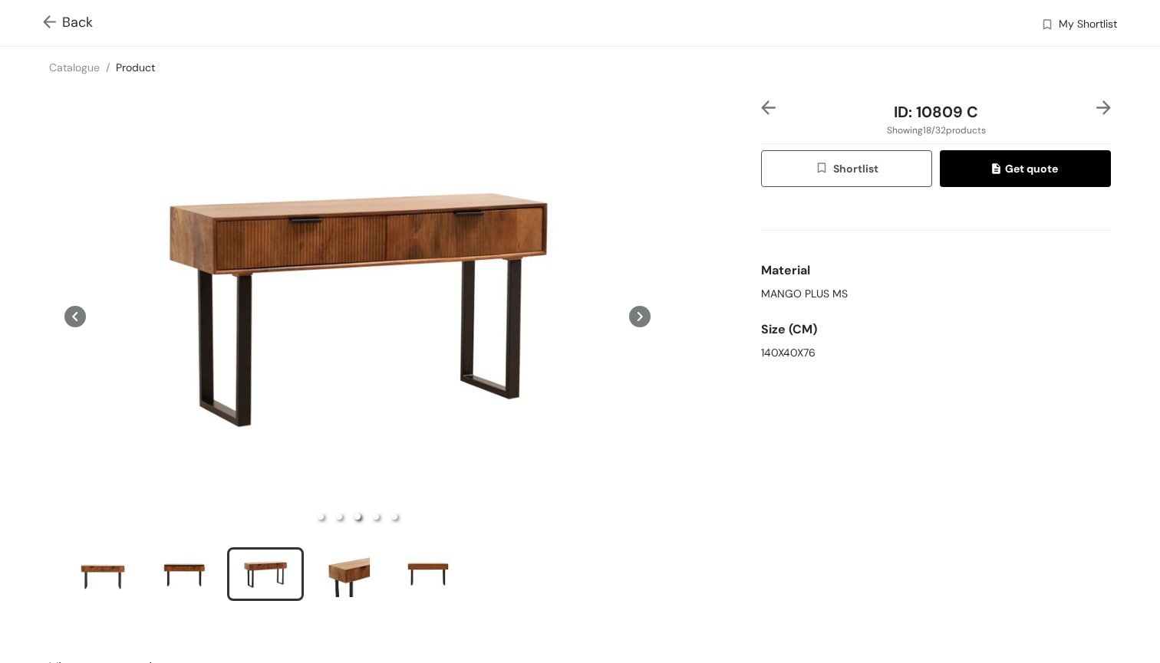
click at [643, 327] on icon at bounding box center [639, 316] width 21 height 21
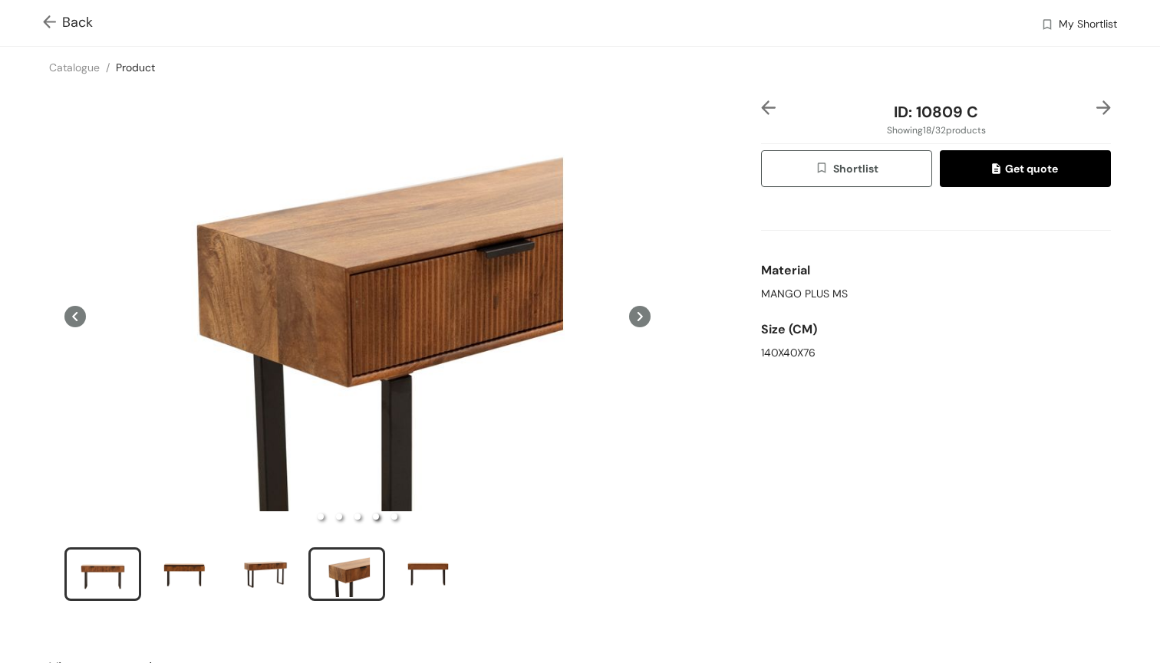
click at [115, 572] on div "slide item 1" at bounding box center [102, 574] width 69 height 46
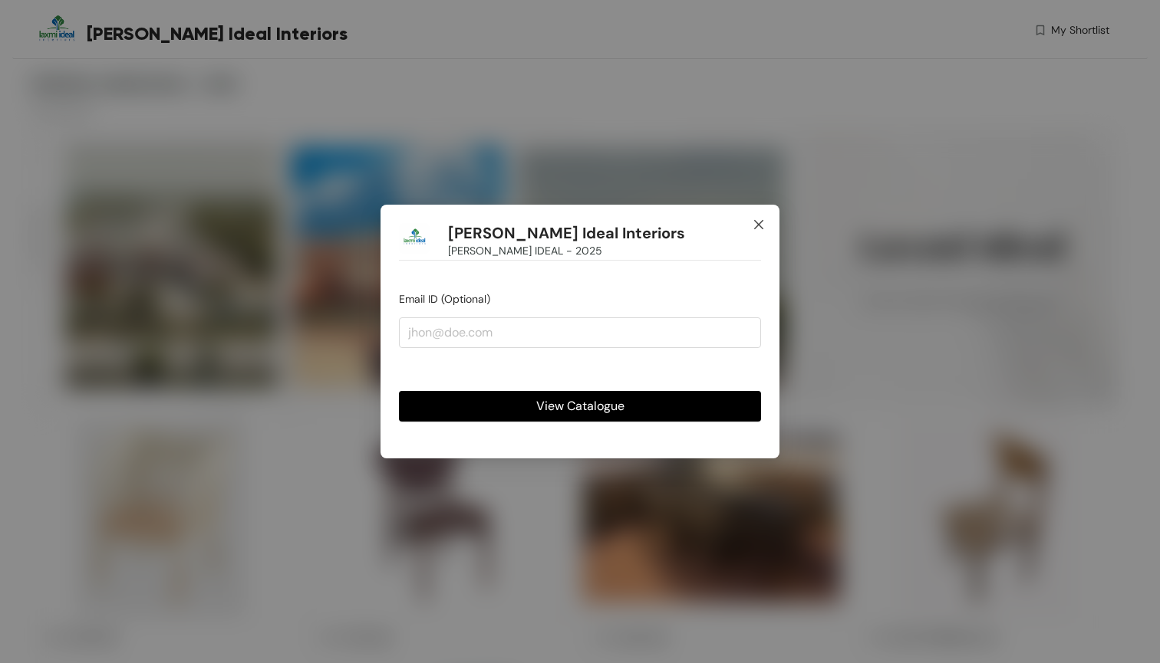
click at [758, 226] on icon "close" at bounding box center [758, 225] width 12 height 12
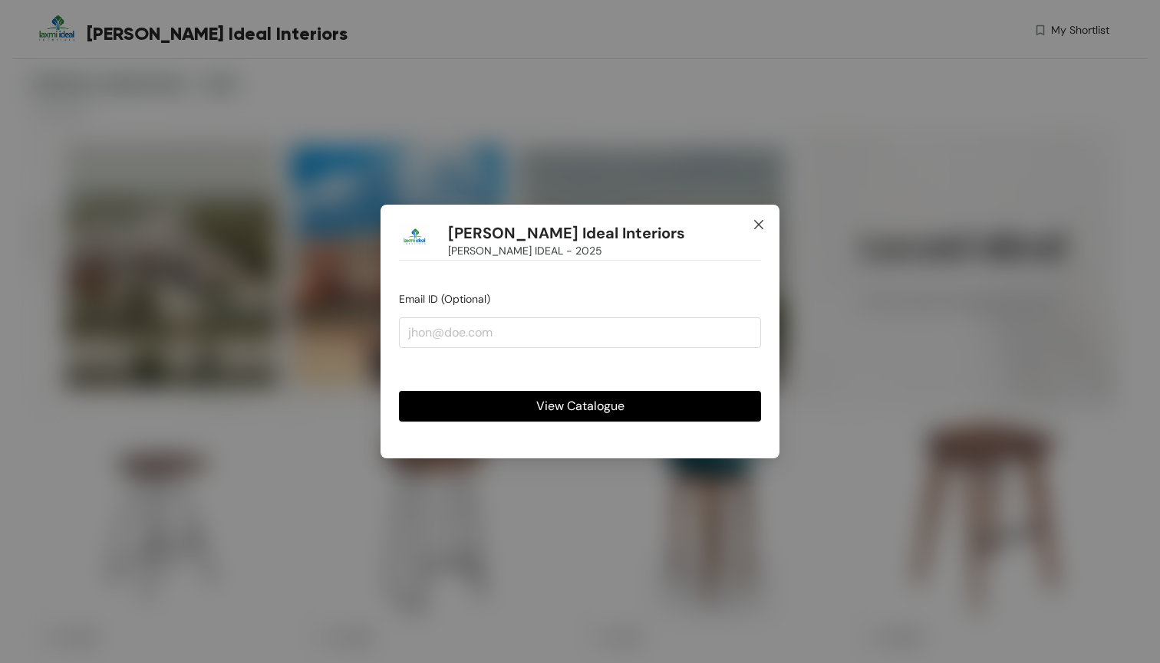
click at [759, 217] on span "Close" at bounding box center [758, 225] width 41 height 41
